Goal: Task Accomplishment & Management: Manage account settings

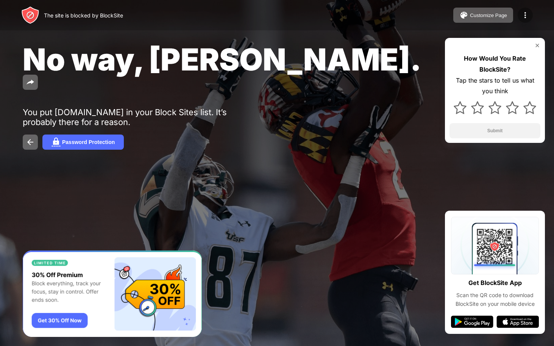
click at [527, 14] on img at bounding box center [525, 15] width 9 height 9
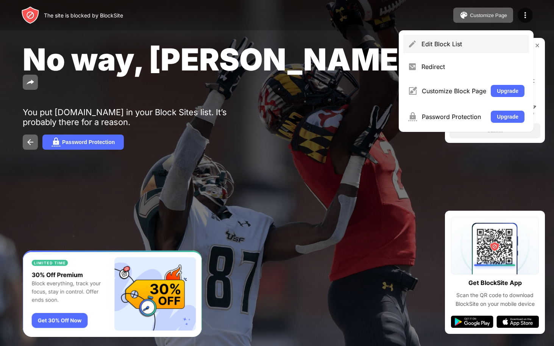
click at [450, 42] on div "Edit Block List" at bounding box center [472, 44] width 103 height 8
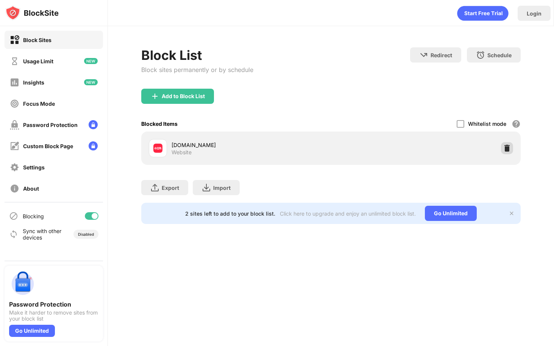
click at [508, 144] on img at bounding box center [507, 148] width 8 height 8
